Goal: Task Accomplishment & Management: Use online tool/utility

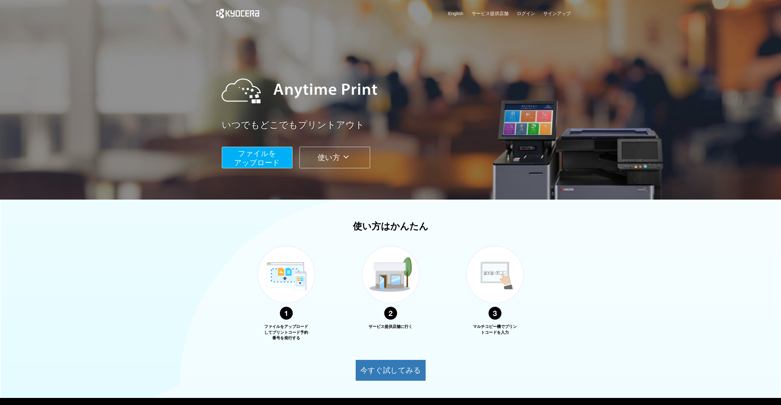
click at [270, 157] on button "ファイルを ​​アップロード" at bounding box center [257, 157] width 71 height 21
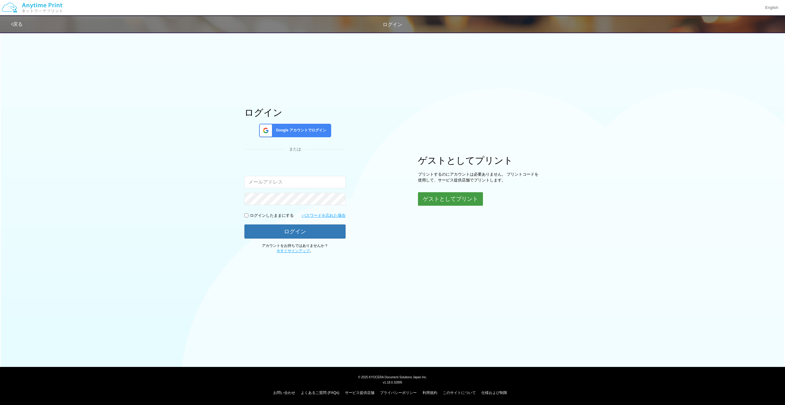
click at [474, 194] on button "ゲストとしてプリント" at bounding box center [450, 198] width 65 height 13
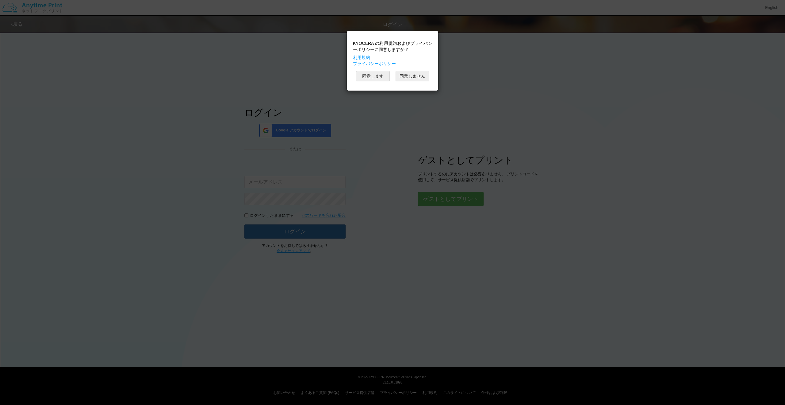
click at [376, 74] on button "同意します" at bounding box center [373, 76] width 34 height 10
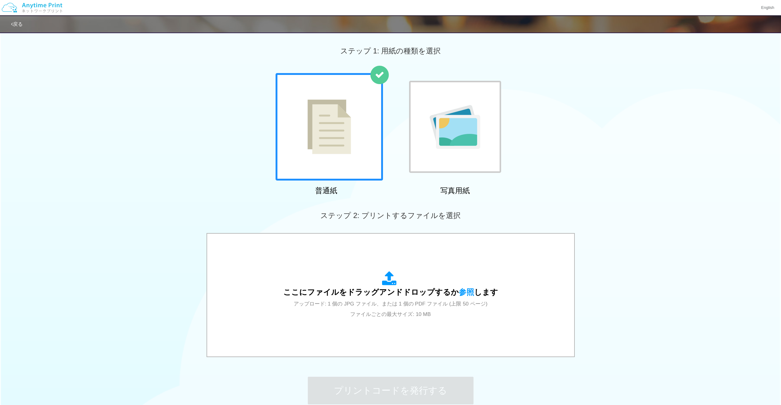
scroll to position [62, 0]
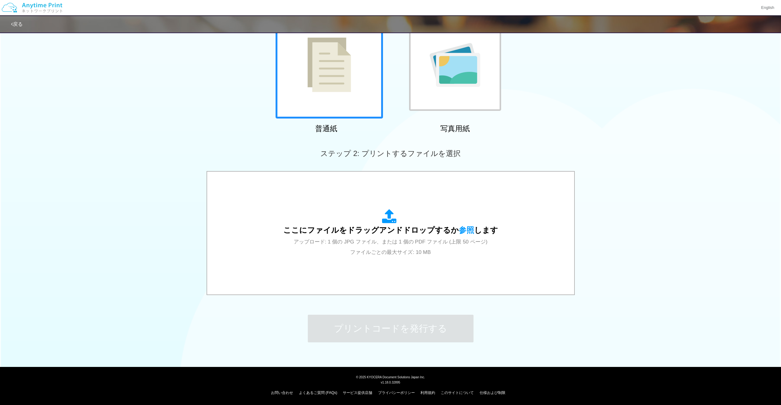
click at [714, 119] on div "普通紙 写真用紙" at bounding box center [390, 73] width 781 height 125
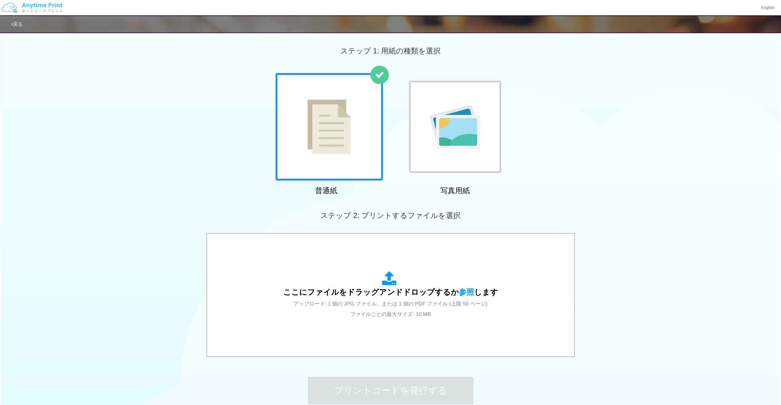
click at [61, 6] on img at bounding box center [31, 7] width 65 height 21
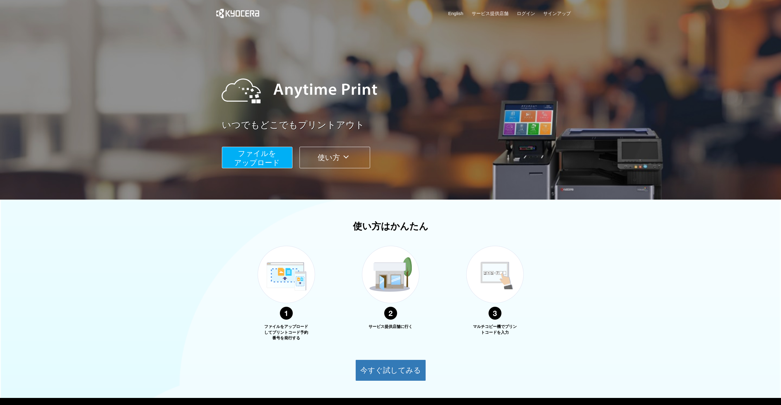
click at [344, 158] on icon at bounding box center [346, 156] width 12 height 9
click at [259, 157] on button "ファイルを ​​アップロード" at bounding box center [257, 157] width 71 height 21
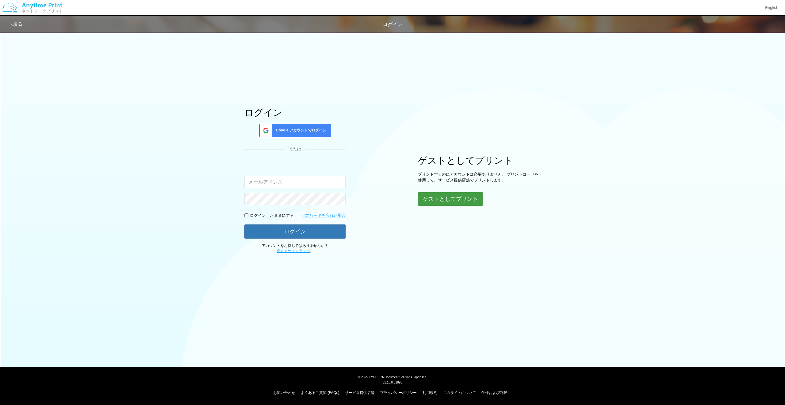
click at [455, 196] on button "ゲストとしてプリント" at bounding box center [450, 198] width 65 height 13
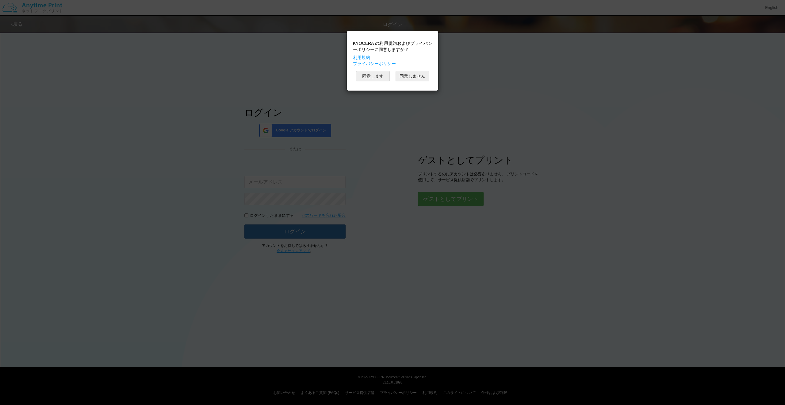
click at [375, 73] on button "同意します" at bounding box center [373, 76] width 34 height 10
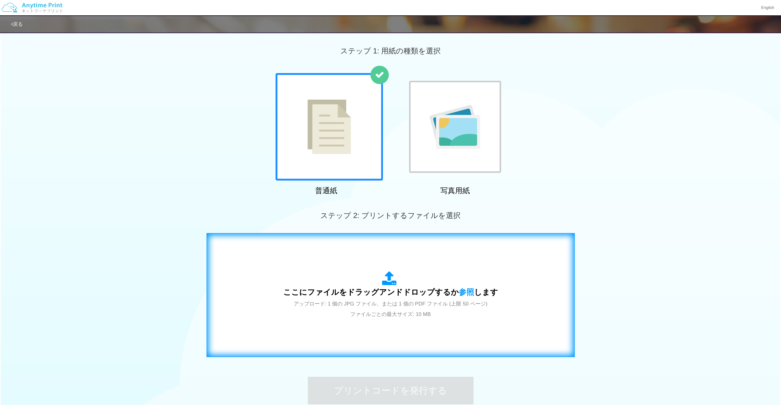
scroll to position [62, 0]
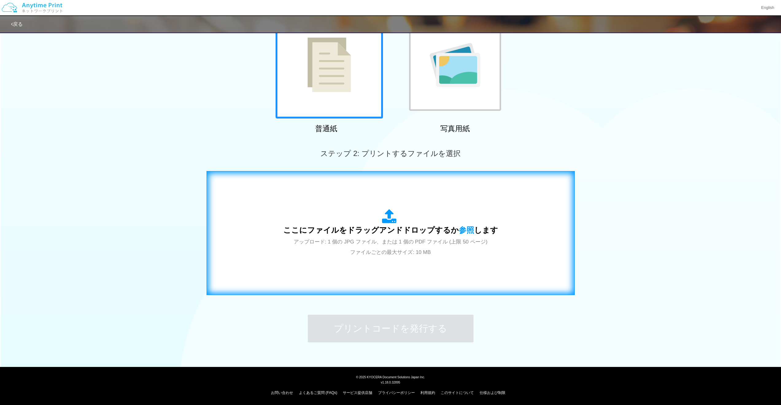
click at [424, 247] on div "ここにファイルをドラッグアンドドロップするか 参照 します アップロード: 1 個の JPG ファイル、または 1 個の PDF ファイル (上限 50 ペー…" at bounding box center [390, 233] width 215 height 48
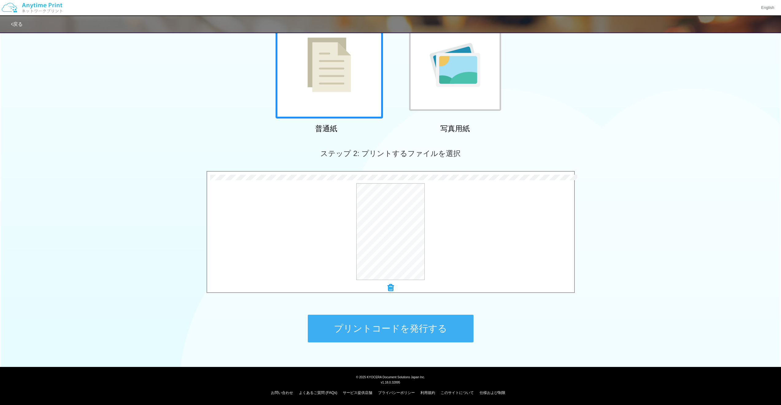
click at [404, 331] on button "プリントコードを発行する" at bounding box center [391, 328] width 166 height 28
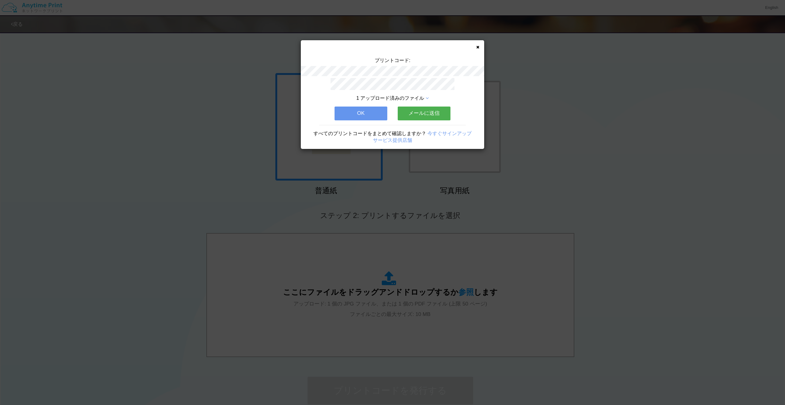
click at [434, 114] on button "メールに送信" at bounding box center [424, 112] width 53 height 13
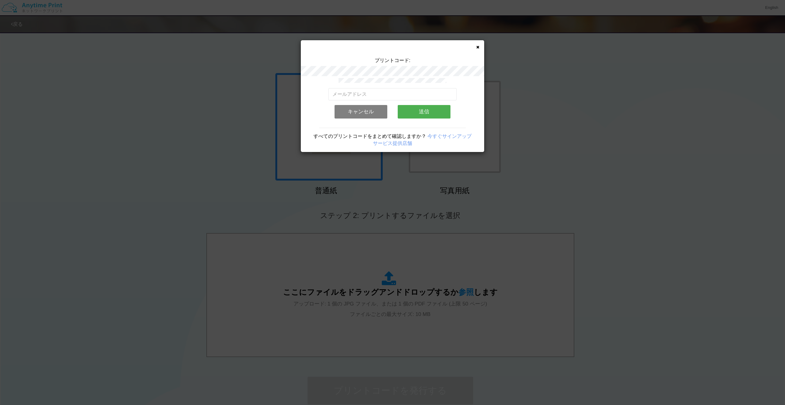
click at [378, 115] on button "キャンセル" at bounding box center [361, 111] width 53 height 13
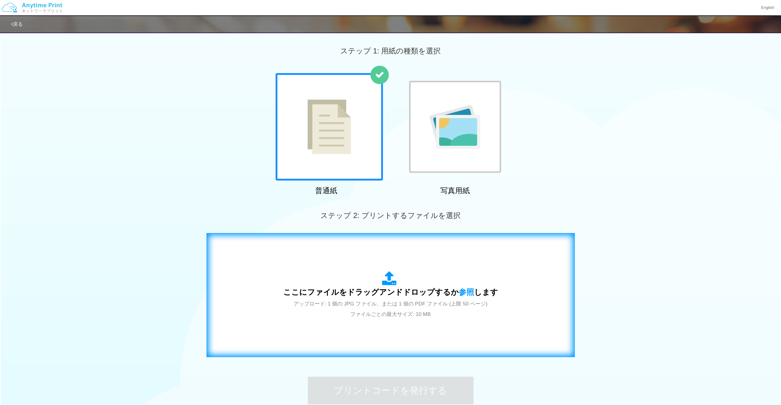
click at [381, 301] on span "アップロード: 1 個の JPG ファイル、または 1 個の PDF ファイル (上限 50 ページ) ファイルごとの最大サイズ: 10 MB" at bounding box center [390, 309] width 194 height 16
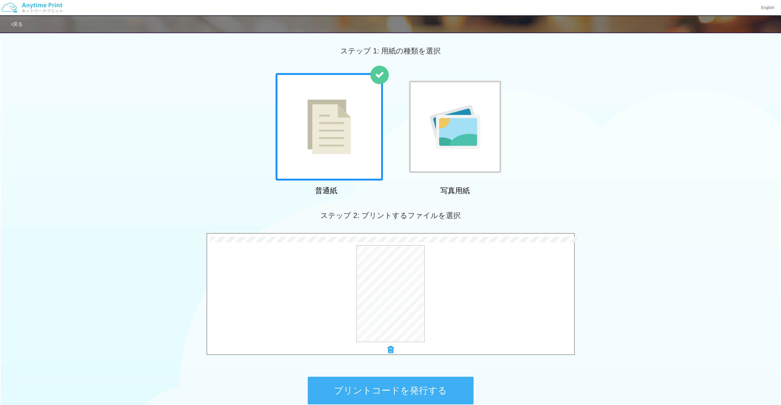
scroll to position [62, 0]
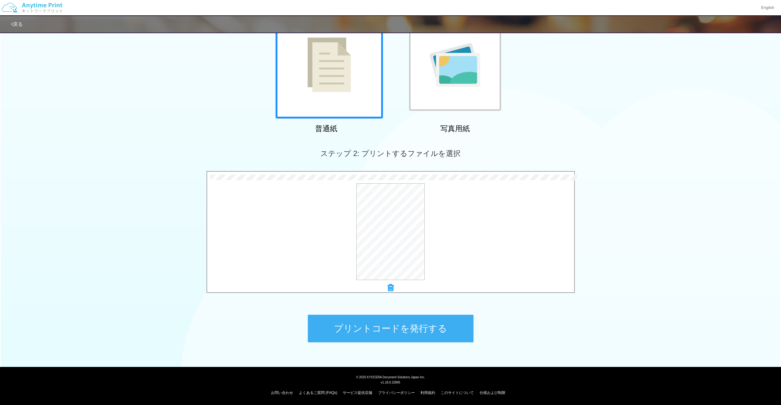
click at [436, 329] on button "プリントコードを発行する" at bounding box center [391, 328] width 166 height 28
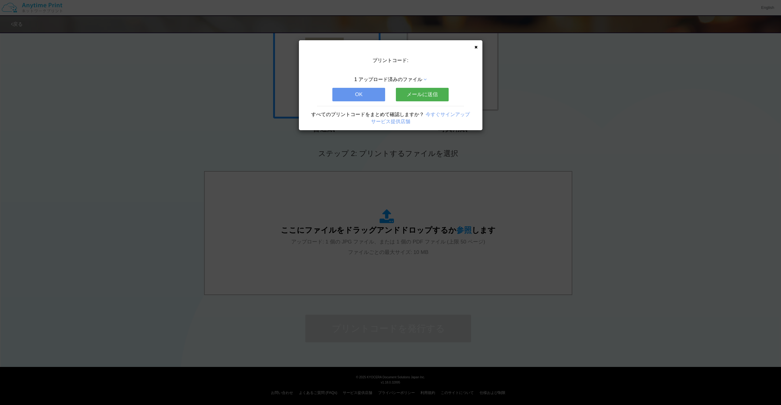
scroll to position [0, 0]
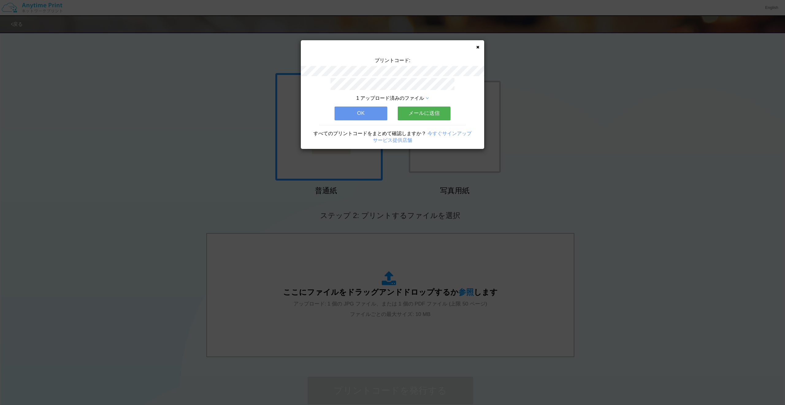
click at [416, 113] on button "メールに送信" at bounding box center [424, 112] width 53 height 13
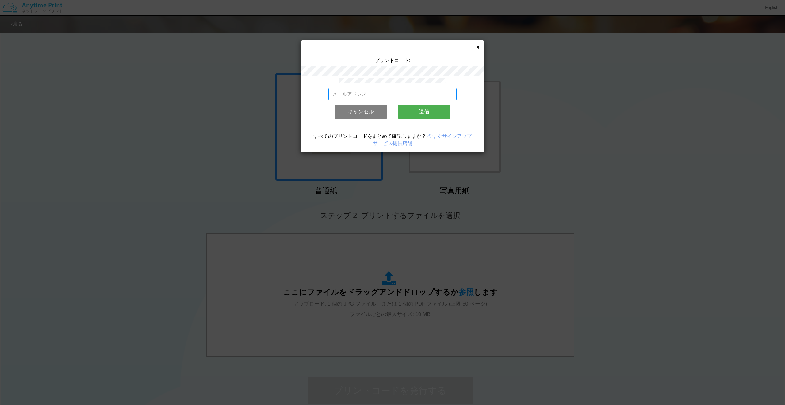
click at [403, 96] on input "email" at bounding box center [392, 94] width 129 height 12
type input "[EMAIL_ADDRESS][DOMAIN_NAME]"
click at [398, 105] on button "送信" at bounding box center [424, 111] width 53 height 13
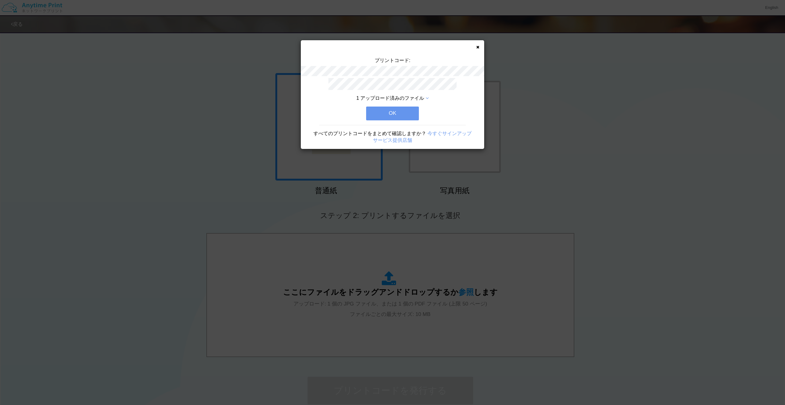
click at [423, 101] on div "1 アップロード済みのファイル" at bounding box center [392, 98] width 129 height 7
click at [423, 98] on span "1 アップロード済みのファイル" at bounding box center [390, 97] width 68 height 5
click at [424, 98] on span "1 アップロード済みのファイル" at bounding box center [390, 97] width 68 height 5
click at [429, 100] on div "1 アップロード済みのファイル" at bounding box center [392, 98] width 129 height 7
click at [427, 98] on icon at bounding box center [427, 98] width 3 height 5
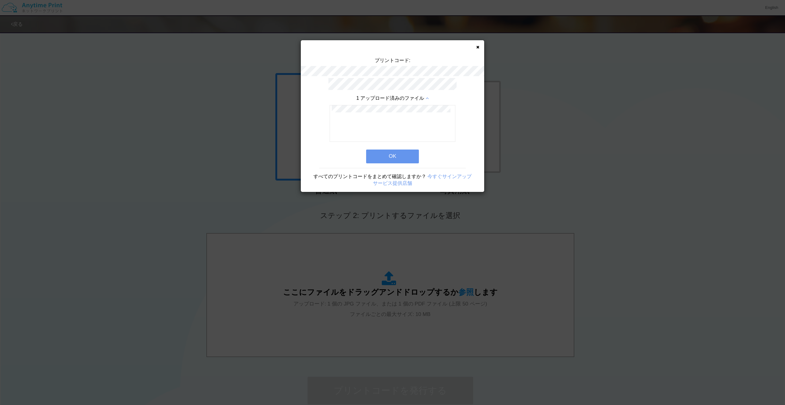
click at [400, 157] on button "OK" at bounding box center [392, 155] width 53 height 13
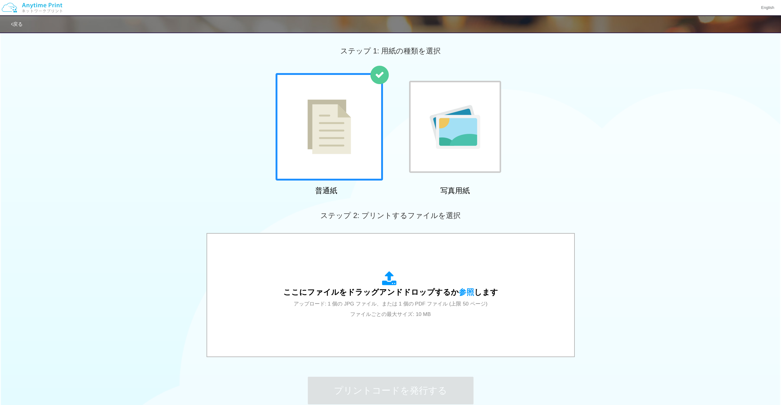
click at [252, 130] on div "普通紙 写真用紙" at bounding box center [390, 135] width 781 height 125
